Goal: Book appointment/travel/reservation

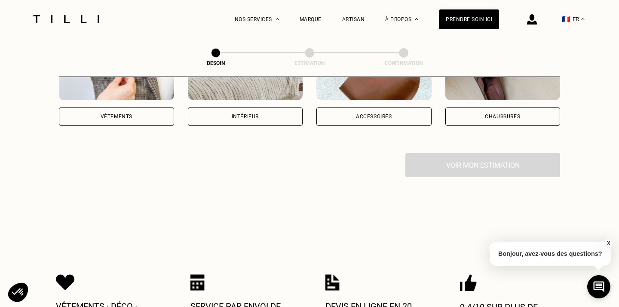
scroll to position [159, 0]
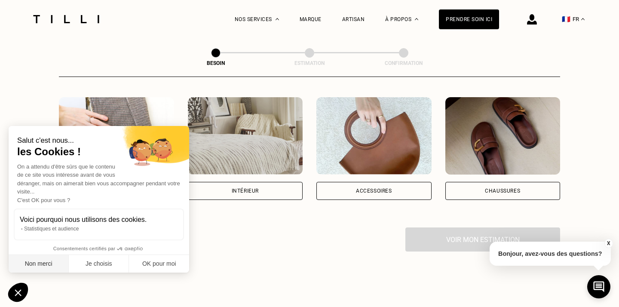
click at [43, 265] on button "Non merci" at bounding box center [39, 264] width 60 height 18
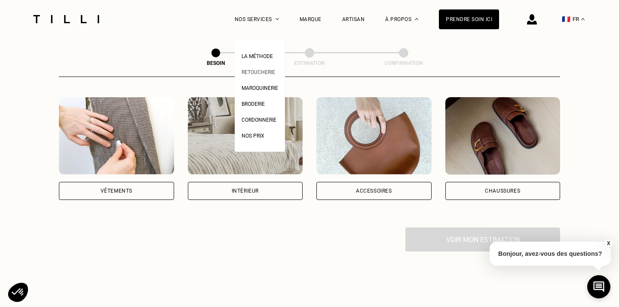
click at [257, 73] on span "Retoucherie" at bounding box center [258, 72] width 34 height 6
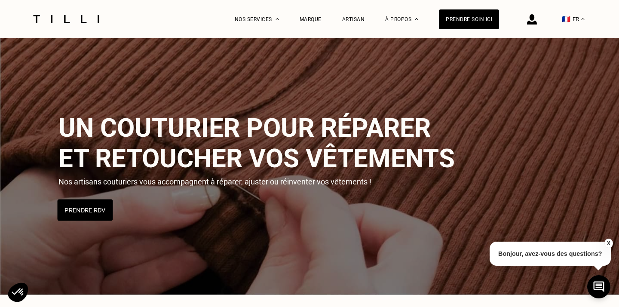
click at [82, 216] on button "Prendre RDV" at bounding box center [85, 209] width 55 height 21
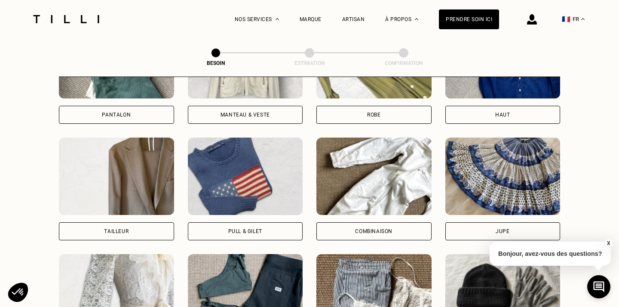
scroll to position [482, 0]
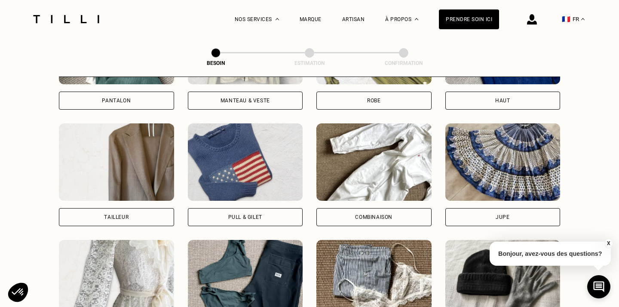
click at [125, 98] on div "Pantalon" at bounding box center [116, 100] width 29 height 5
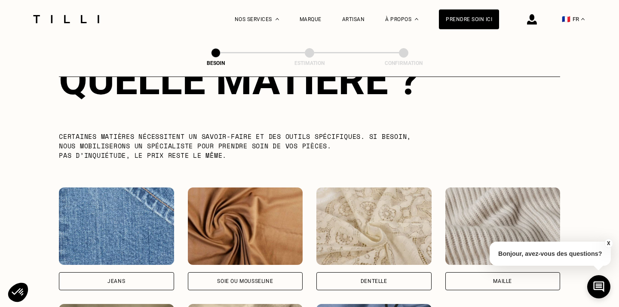
scroll to position [963, 0]
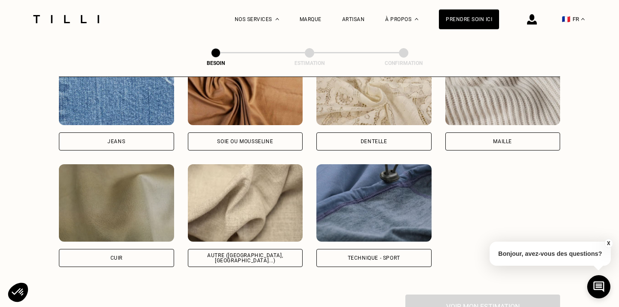
click at [249, 249] on div "Autre ([GEOGRAPHIC_DATA], [GEOGRAPHIC_DATA]...)" at bounding box center [245, 258] width 115 height 18
select select "FR"
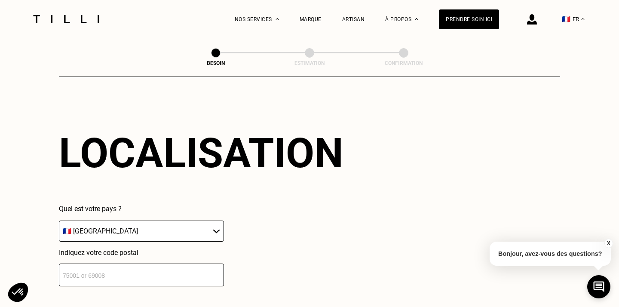
scroll to position [1237, 0]
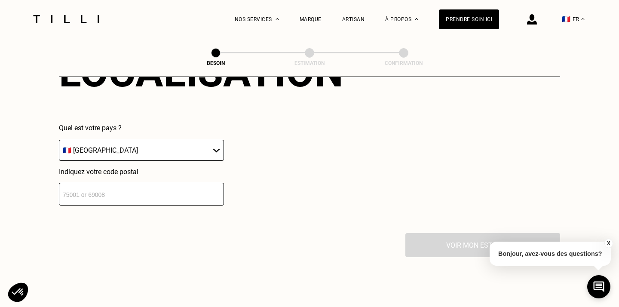
click at [169, 188] on input "number" at bounding box center [141, 194] width 165 height 23
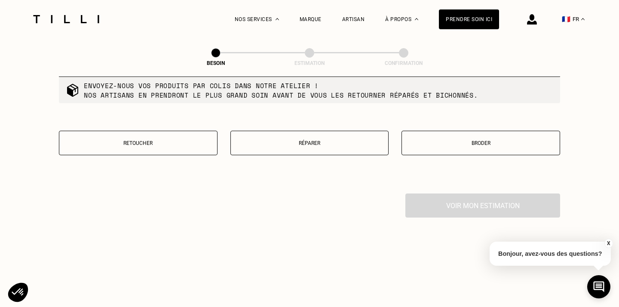
scroll to position [1503, 0]
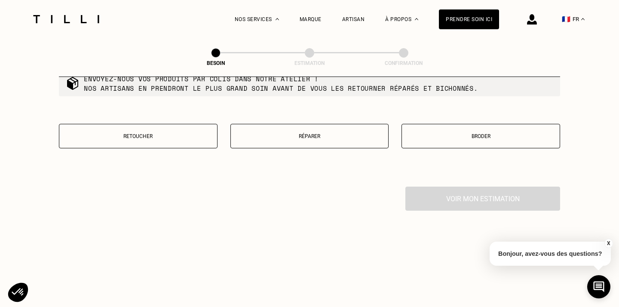
click at [193, 133] on p "Retoucher" at bounding box center [138, 136] width 149 height 6
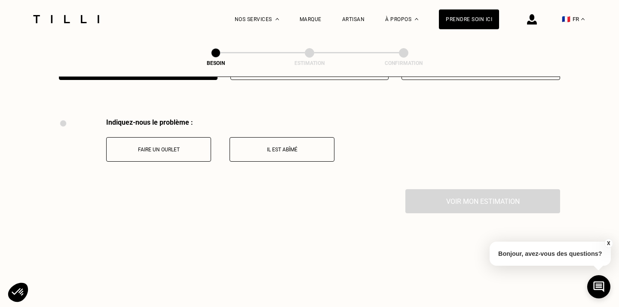
scroll to position [1584, 0]
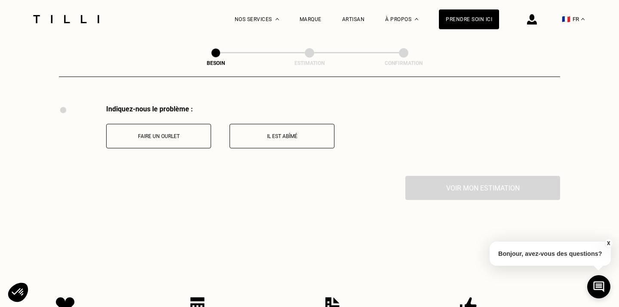
click at [177, 133] on p "Faire un ourlet" at bounding box center [158, 136] width 95 height 6
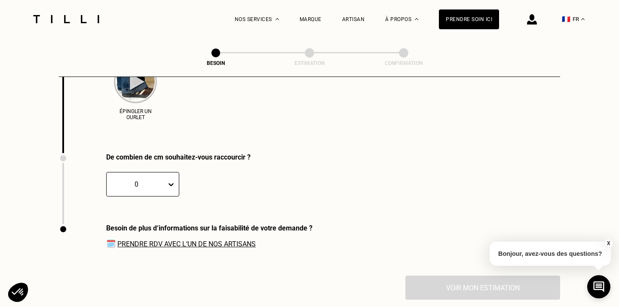
scroll to position [1720, 0]
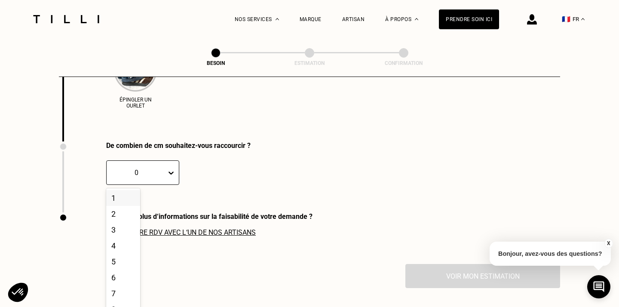
click at [165, 176] on div "De combien de cm souhaitez-vous raccourcir ? 1, 1 of 20. 20 results available. …" at bounding box center [155, 176] width 192 height 71
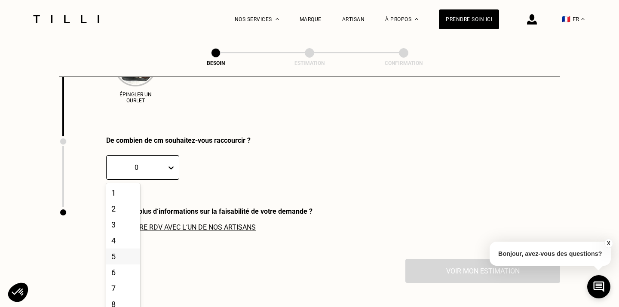
click at [113, 248] on div "5" at bounding box center [123, 256] width 34 height 16
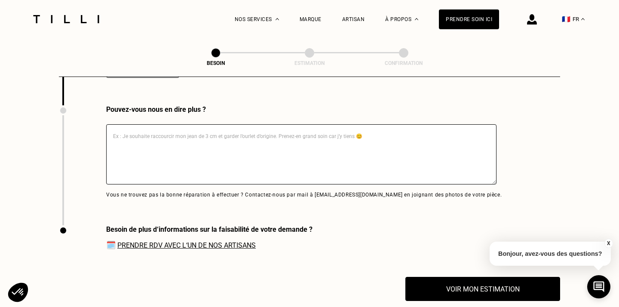
scroll to position [1900, 0]
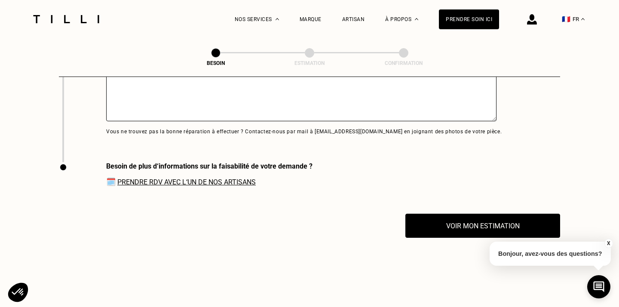
click at [180, 178] on link "Prendre RDV avec l‘un de nos artisans" at bounding box center [186, 182] width 138 height 8
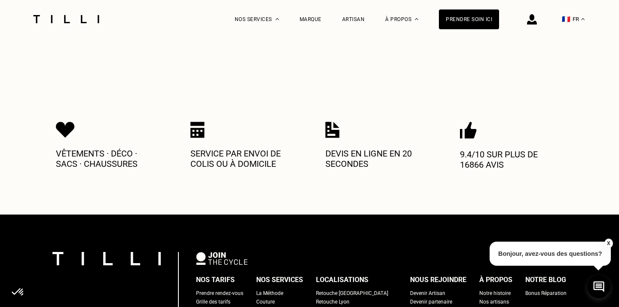
scroll to position [2292, 0]
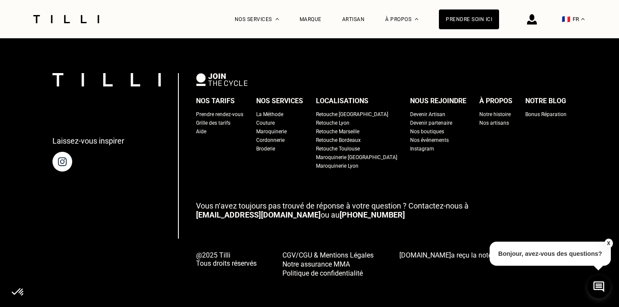
click at [243, 110] on div "Prendre rendez-vous" at bounding box center [219, 114] width 47 height 9
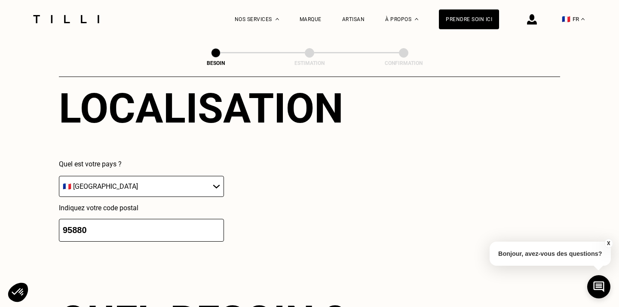
scroll to position [1201, 0]
drag, startPoint x: 116, startPoint y: 230, endPoint x: 56, endPoint y: 219, distance: 61.0
type input "75011"
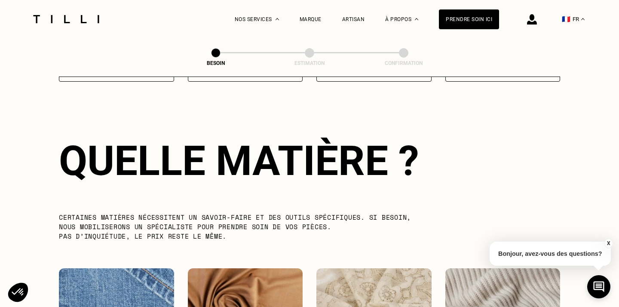
scroll to position [643, 0]
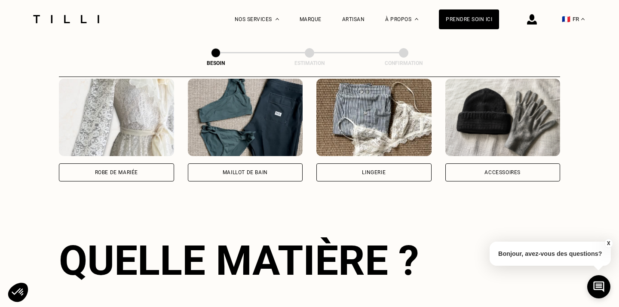
click at [536, 15] on img at bounding box center [532, 19] width 10 height 10
